Goal: Information Seeking & Learning: Find specific page/section

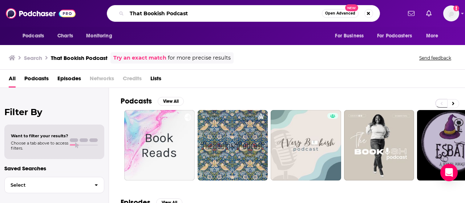
click at [212, 15] on input "That Bookish Podcast" at bounding box center [224, 14] width 195 height 12
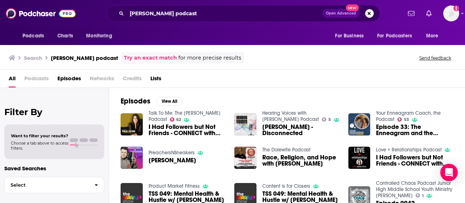
click at [210, 5] on div "[PERSON_NAME] podcast Open Advanced New" at bounding box center [243, 13] width 273 height 17
click at [210, 9] on input "[PERSON_NAME] podcast" at bounding box center [225, 14] width 196 height 12
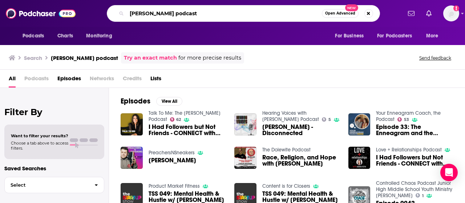
click at [210, 9] on input "[PERSON_NAME] podcast" at bounding box center [224, 14] width 195 height 12
paste input "The [PERSON_NAME] P"
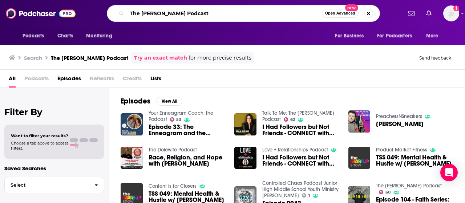
drag, startPoint x: 141, startPoint y: 13, endPoint x: 104, endPoint y: 11, distance: 37.8
click at [104, 11] on div "The [PERSON_NAME] Podcast Open Advanced New" at bounding box center [243, 13] width 316 height 17
click at [186, 9] on input "[PERSON_NAME] Podcast" at bounding box center [224, 14] width 195 height 12
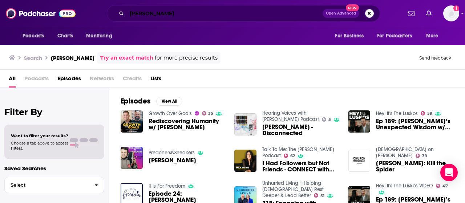
click at [202, 16] on input "[PERSON_NAME]" at bounding box center [225, 14] width 196 height 12
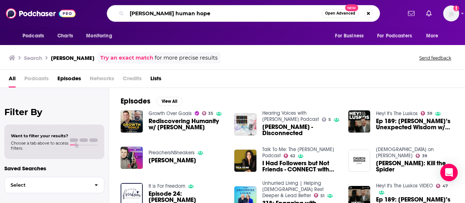
type input "[PERSON_NAME] human hope"
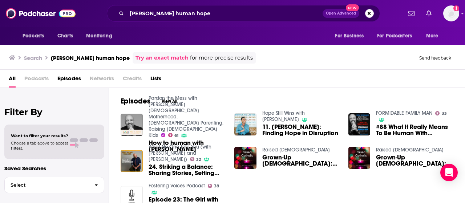
click at [162, 140] on span "How to human with [PERSON_NAME]" at bounding box center [187, 146] width 77 height 12
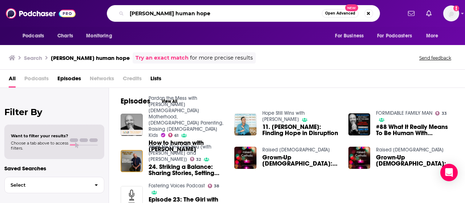
drag, startPoint x: 174, startPoint y: 9, endPoint x: 83, endPoint y: 9, distance: 91.2
click at [83, 9] on div "Podcasts Charts Monitoring [PERSON_NAME] human hope Open Advanced New For Busin…" at bounding box center [240, 13] width 322 height 17
type input "human hope"
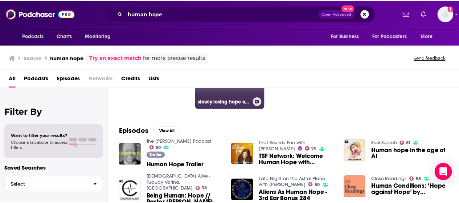
scroll to position [73, 0]
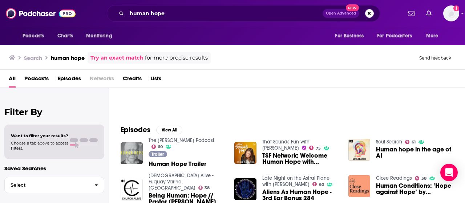
click at [133, 143] on img "Human Hope Trailer" at bounding box center [132, 153] width 22 height 22
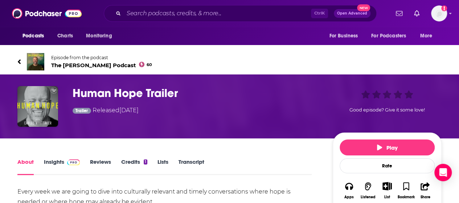
click at [102, 165] on link "Reviews" at bounding box center [100, 166] width 21 height 17
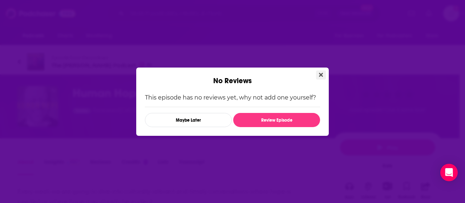
click at [321, 73] on icon "Close" at bounding box center [321, 75] width 4 height 6
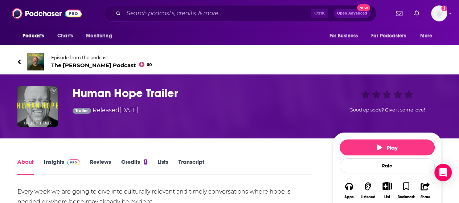
click at [57, 164] on link "Insights" at bounding box center [62, 166] width 36 height 17
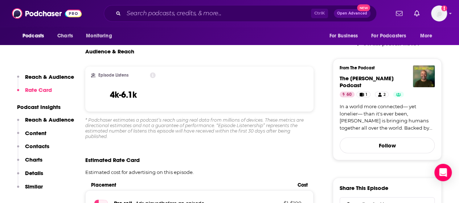
scroll to position [254, 0]
